Goal: Complete application form

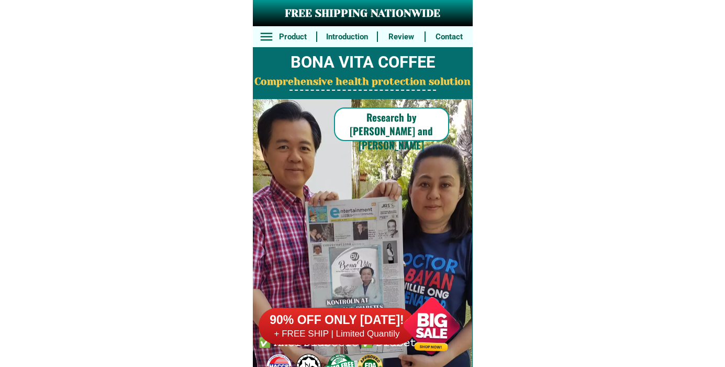
scroll to position [8143, 0]
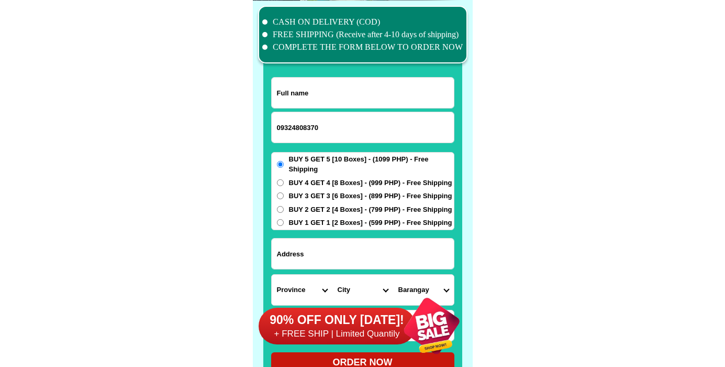
type input "09324808370"
click at [326, 103] on input "Input full_name" at bounding box center [363, 93] width 182 height 30
paste input "[PERSON_NAME]"
type input "[PERSON_NAME]"
click at [327, 245] on input "Input address" at bounding box center [363, 253] width 182 height 30
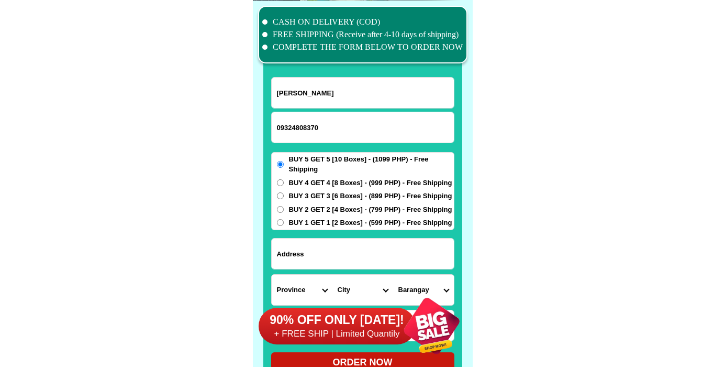
paste input "[GEOGRAPHIC_DATA], [GEOGRAPHIC_DATA][PERSON_NAME], [GEOGRAPHIC_DATA], [GEOGRAPH…"
type input "[GEOGRAPHIC_DATA], [GEOGRAPHIC_DATA][PERSON_NAME], [GEOGRAPHIC_DATA], [GEOGRAPH…"
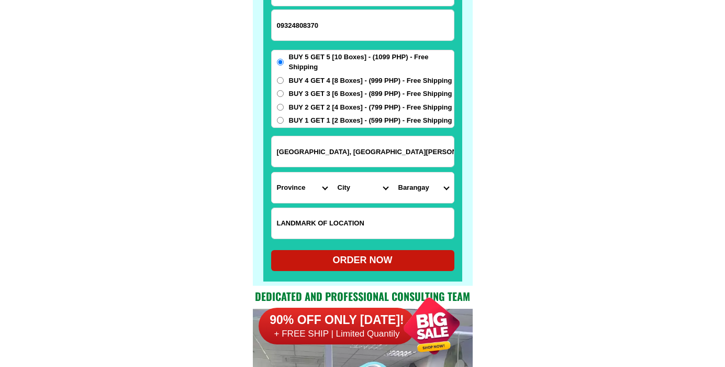
scroll to position [8260, 0]
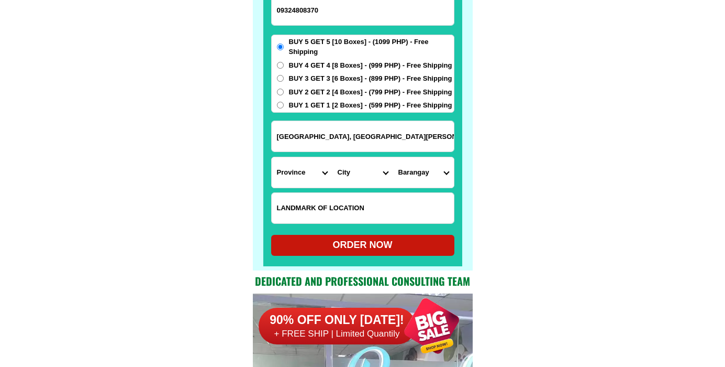
click at [333, 157] on select "City" at bounding box center [363, 172] width 61 height 30
click at [304, 205] on input "Input LANDMARKOFLOCATION" at bounding box center [363, 208] width 182 height 30
paste input "Opposite fish market.From Srp Tabunok left side,beside Gracious icecream."
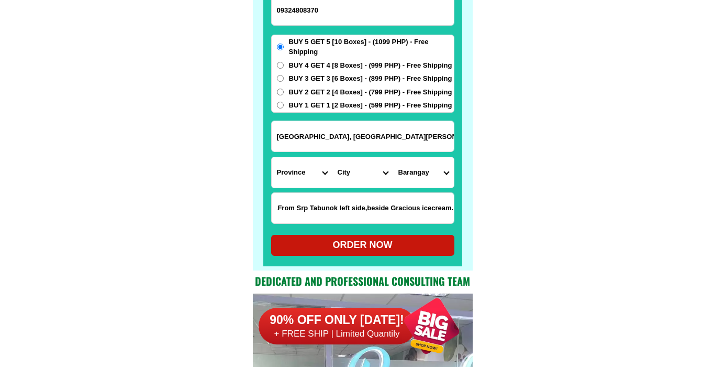
click at [336, 216] on input "Opposite fish market.From Srp Tabunok left side,beside Gracious icecream." at bounding box center [363, 208] width 182 height 30
type input "Opposite fish market.From Srp Tabunok left side,beside Gracious icecream."
click at [272, 157] on select "Province [GEOGRAPHIC_DATA] [GEOGRAPHIC_DATA][PERSON_NAME][GEOGRAPHIC_DATA][GEOG…" at bounding box center [302, 172] width 61 height 30
select select "63_8"
click option "[GEOGRAPHIC_DATA]" at bounding box center [0, 0] width 0 height 0
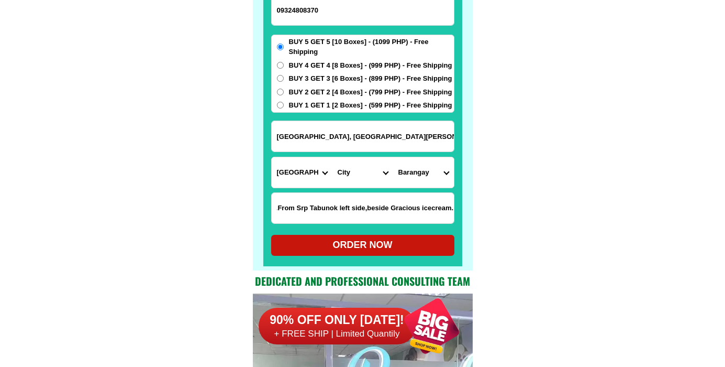
click at [333, 157] on select "City Alcoy [GEOGRAPHIC_DATA][PERSON_NAME][GEOGRAPHIC_DATA][GEOGRAPHIC_DATA] [GE…" at bounding box center [363, 172] width 61 height 30
select select "63_86950"
click option "[GEOGRAPHIC_DATA]-[GEOGRAPHIC_DATA]-city" at bounding box center [0, 0] width 0 height 0
click at [393, 157] on select "Barangay [PERSON_NAME] Camp iv Cansojong Dumlog [GEOGRAPHIC_DATA] [PERSON_NAME]…" at bounding box center [423, 172] width 61 height 30
select select "63_869507974"
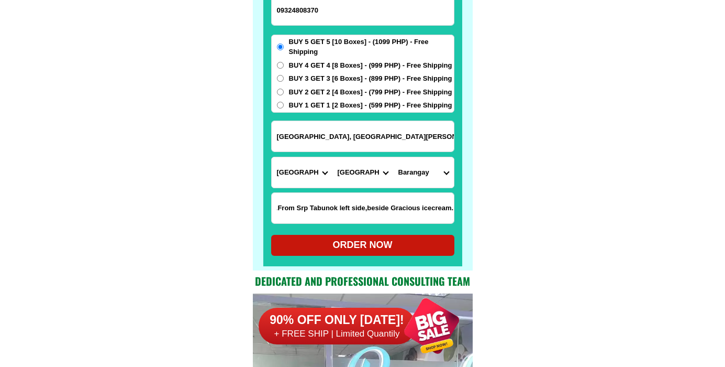
click option "San [PERSON_NAME]" at bounding box center [0, 0] width 0 height 0
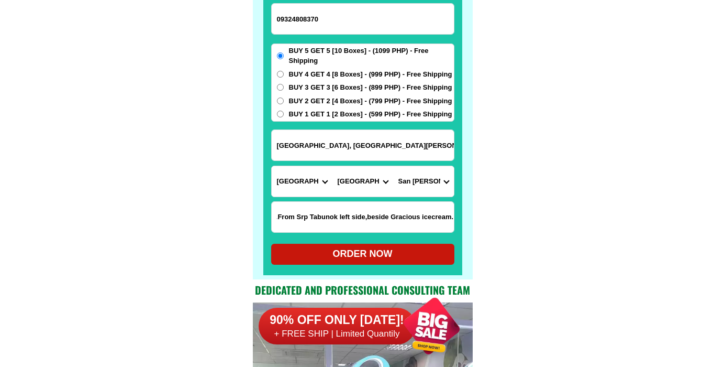
scroll to position [8252, 0]
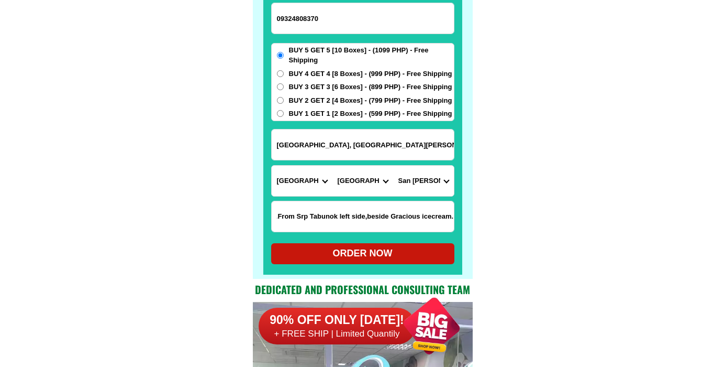
click at [328, 249] on div "ORDER NOW" at bounding box center [362, 253] width 183 height 14
radio input "true"
